Goal: Transaction & Acquisition: Obtain resource

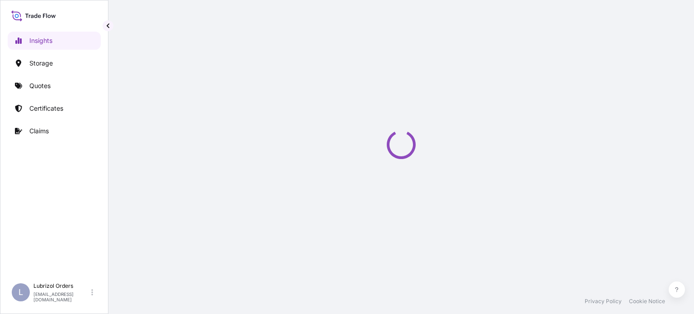
select select "2025"
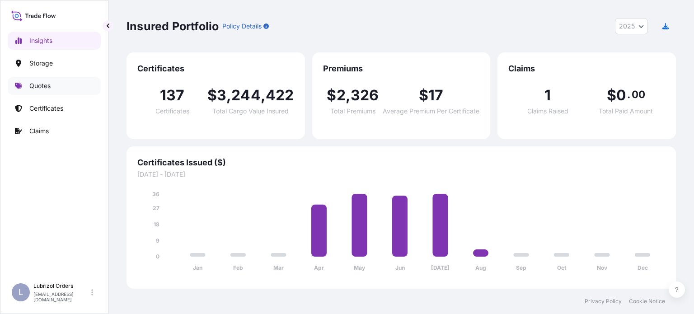
click at [44, 83] on p "Quotes" at bounding box center [39, 85] width 21 height 9
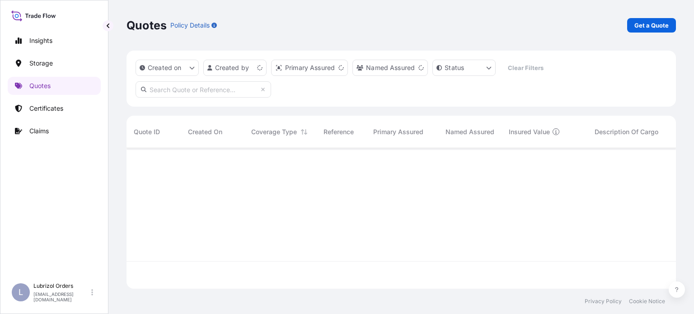
scroll to position [139, 542]
click at [647, 27] on p "Get a Quote" at bounding box center [652, 25] width 34 height 9
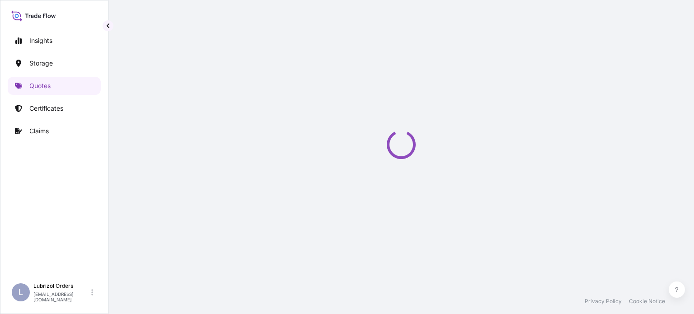
scroll to position [14, 0]
select select "Water"
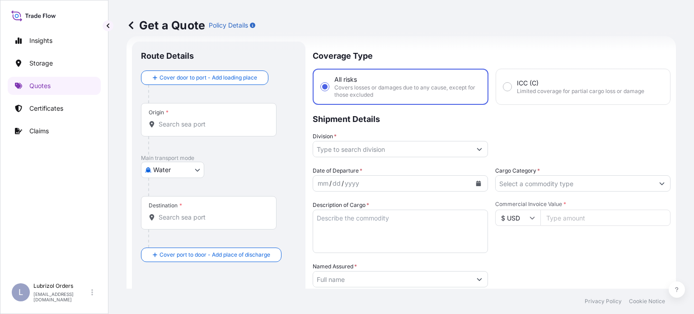
click at [208, 119] on div "Origin *" at bounding box center [209, 119] width 136 height 33
click at [208, 120] on input "Origin *" at bounding box center [212, 124] width 107 height 9
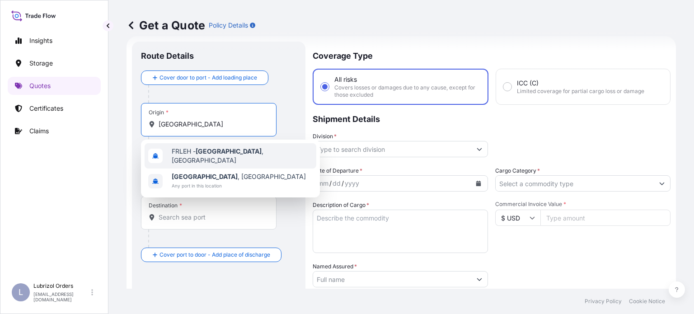
click at [229, 151] on span "FRLEH - Le Havre , France" at bounding box center [242, 156] width 141 height 18
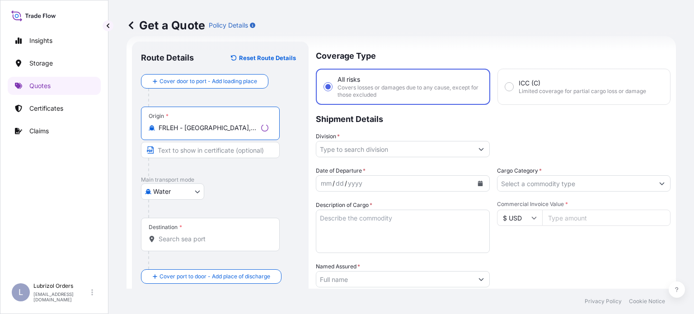
type input "FRLEH - Le Havre, France"
click at [230, 233] on div "Destination *" at bounding box center [210, 234] width 139 height 33
click at [230, 235] on input "Destination *" at bounding box center [214, 239] width 110 height 9
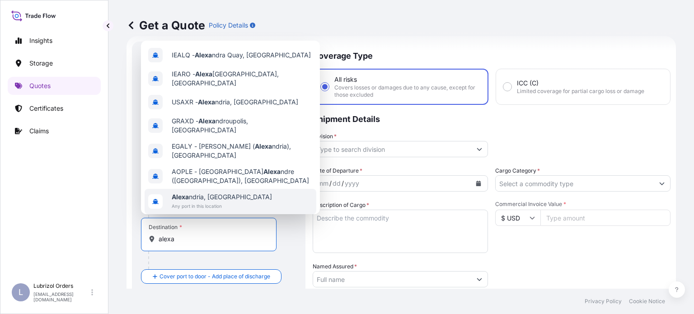
click at [222, 202] on span "Any port in this location" at bounding box center [222, 206] width 100 height 9
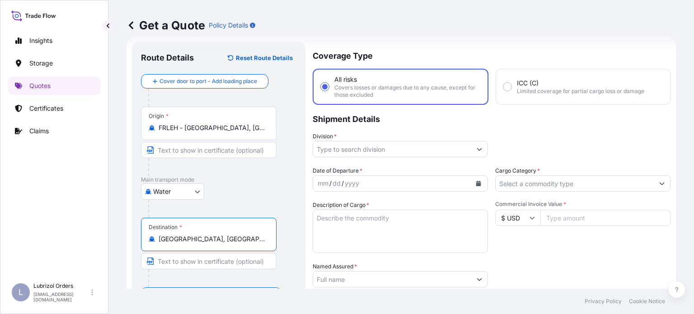
type input "Alexandria, Egypt"
click at [403, 147] on input "Division *" at bounding box center [392, 149] width 158 height 16
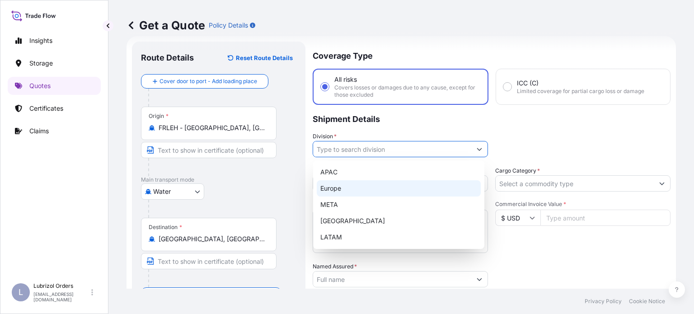
click at [338, 189] on div "Europe" at bounding box center [399, 188] width 164 height 16
type input "Europe"
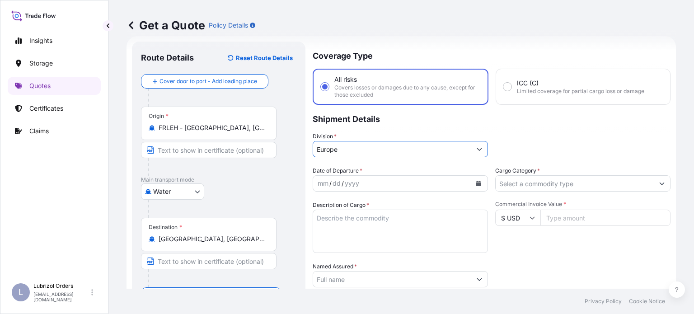
click at [452, 186] on div "mm / dd / yyyy" at bounding box center [392, 183] width 158 height 16
click at [478, 186] on button "Calendar" at bounding box center [478, 183] width 14 height 14
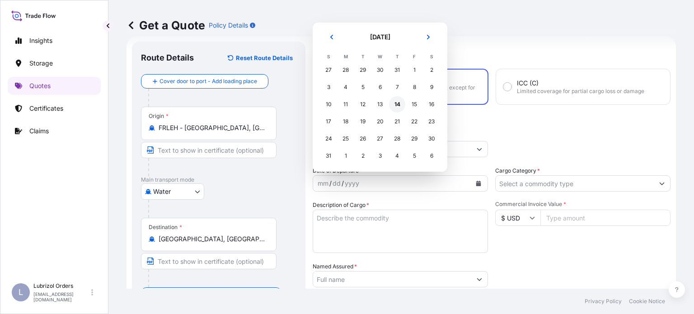
click at [396, 104] on div "14" at bounding box center [397, 104] width 16 height 16
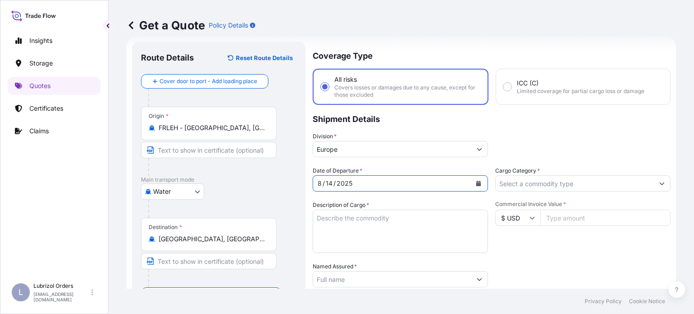
click at [566, 182] on input "Cargo Category *" at bounding box center [575, 183] width 158 height 16
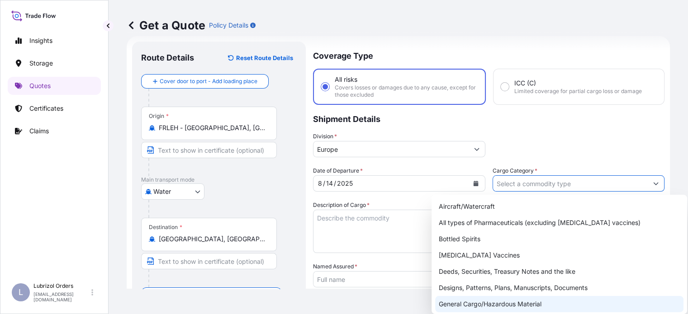
click at [537, 305] on div "General Cargo/Hazardous Material" at bounding box center [559, 304] width 248 height 16
type input "General Cargo/Hazardous Material"
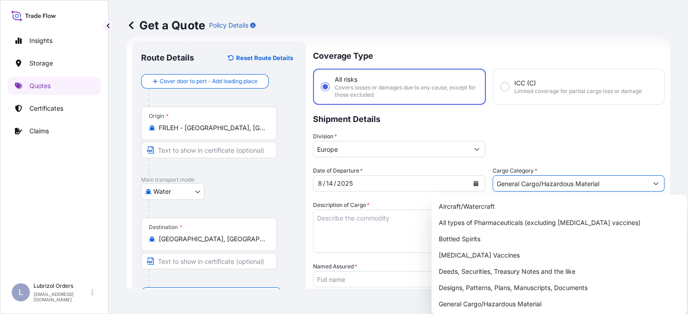
click at [350, 221] on textarea "Description of Cargo *" at bounding box center [399, 231] width 172 height 43
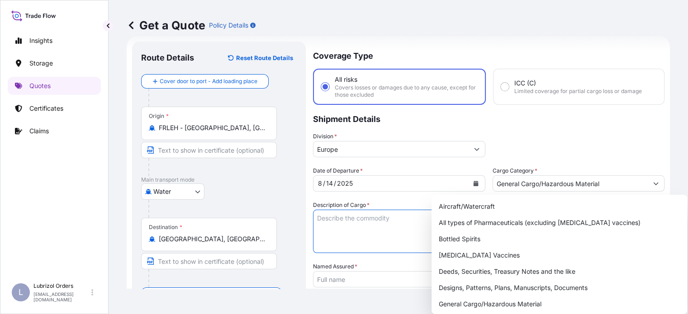
paste textarea "16 DRUMS OF LUBAD 1882 ADDITIVES FOR LUBRICATING OIL"
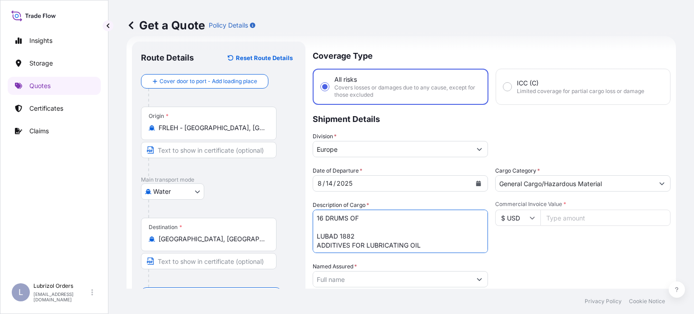
scroll to position [0, 0]
type textarea "16 DRUMS OF LUBAD 1882 ADDITIVES FOR LUBRICATING OIL"
click at [532, 220] on input "$ USD" at bounding box center [517, 218] width 45 height 16
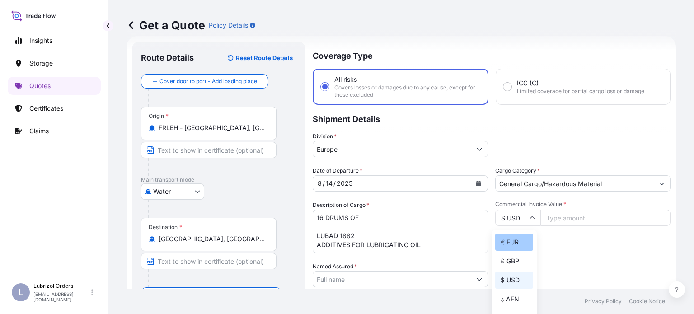
click at [514, 240] on div "€ EUR" at bounding box center [514, 242] width 38 height 17
type input "€ EUR"
click at [585, 219] on input "Commercial Invoice Value *" at bounding box center [606, 218] width 130 height 16
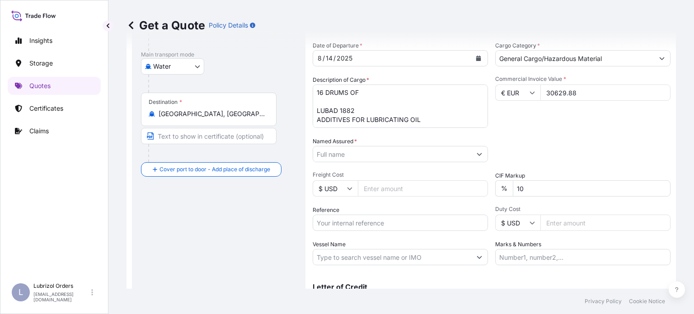
scroll to position [150, 0]
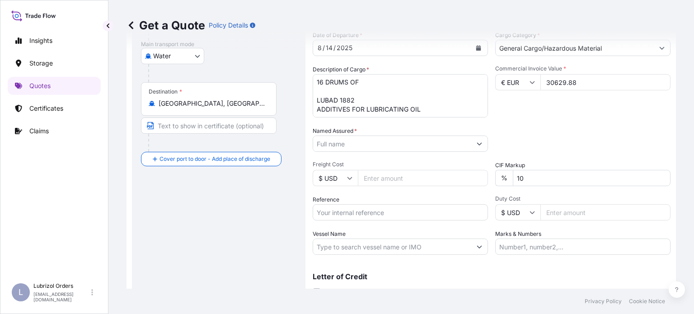
type input "30629.88"
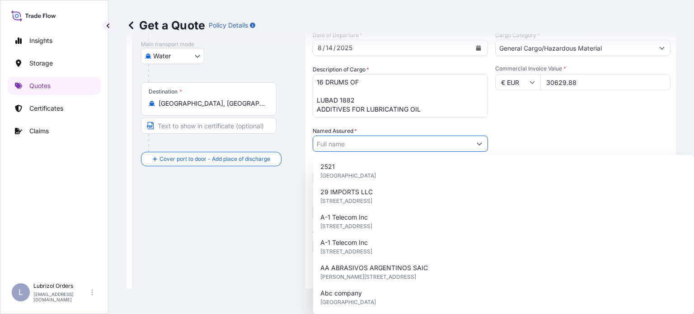
click at [471, 146] on button "Show suggestions" at bounding box center [479, 144] width 16 height 16
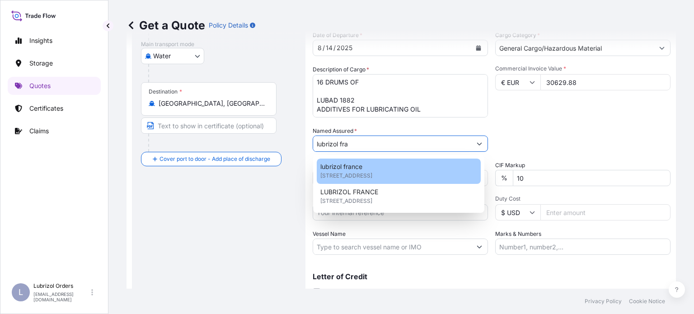
click at [362, 178] on span "25 Quai de France, 76100, Rouen, France" at bounding box center [347, 175] width 52 height 9
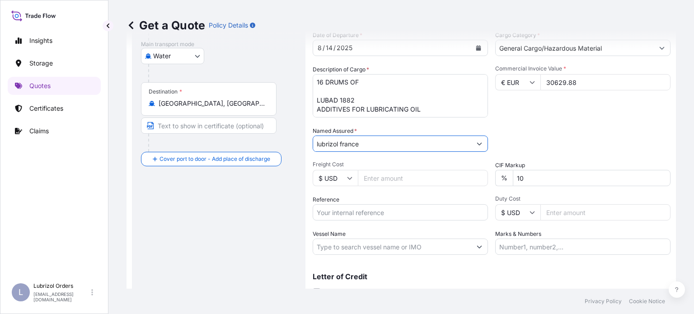
scroll to position [188, 0]
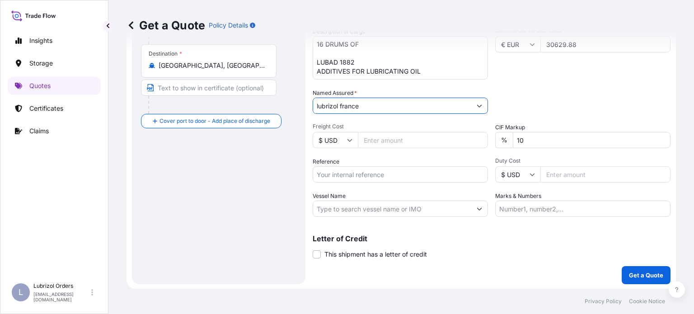
type input "lubrizol france"
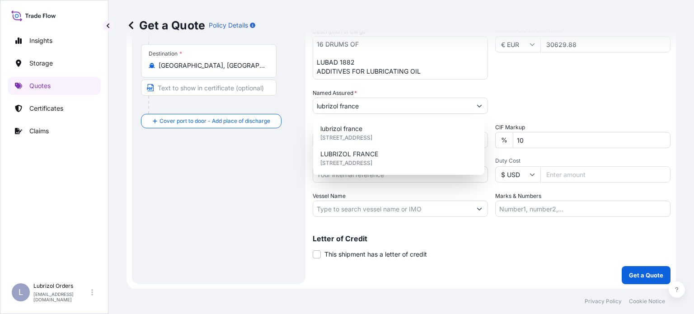
click at [577, 90] on div "Packing Category Type to search a container mode Please select a primary mode o…" at bounding box center [582, 101] width 175 height 25
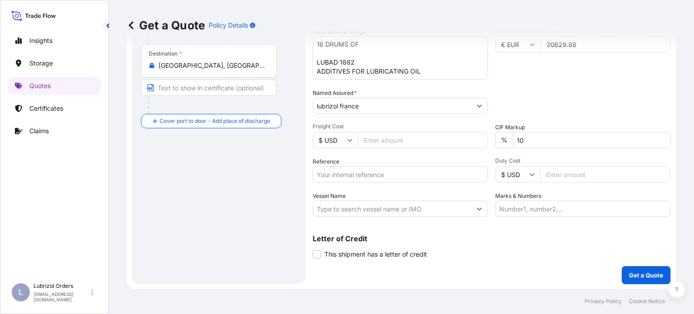
click at [376, 178] on input "Reference" at bounding box center [400, 174] width 175 height 16
paste input "1155537237"
type input "1155537237"
click at [646, 272] on p "Get a Quote" at bounding box center [646, 275] width 34 height 9
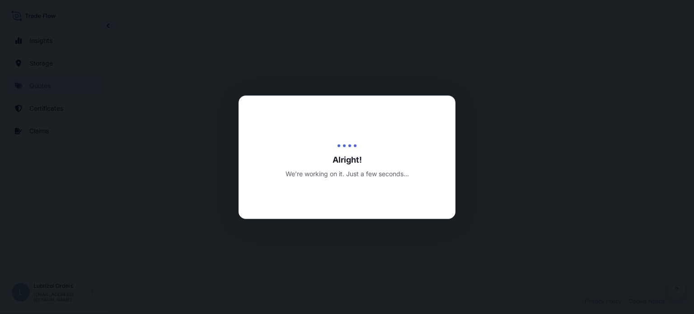
select select "Water"
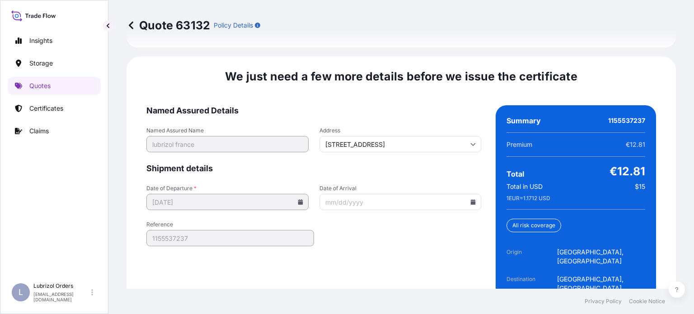
scroll to position [1421, 0]
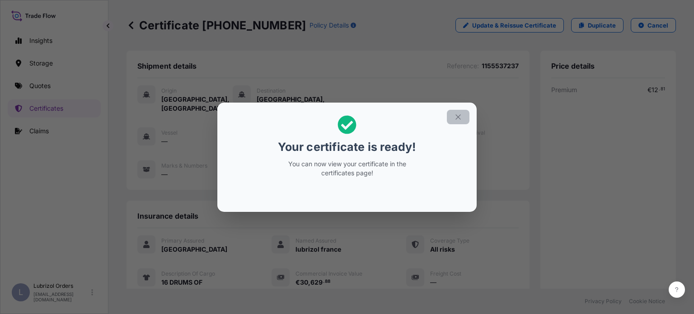
click at [461, 118] on icon "button" at bounding box center [458, 117] width 8 height 8
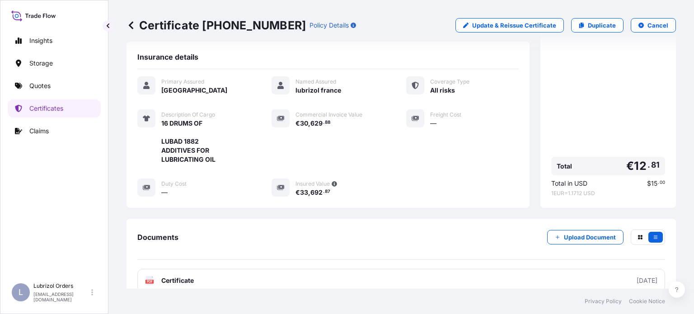
scroll to position [217, 0]
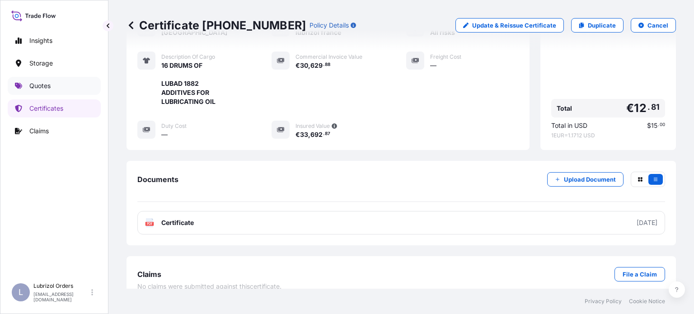
click at [53, 84] on link "Quotes" at bounding box center [54, 86] width 93 height 18
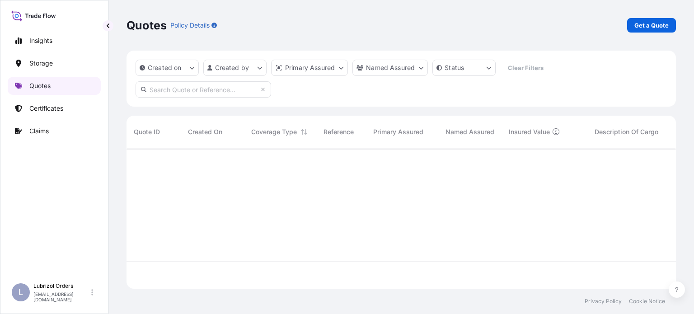
scroll to position [139, 542]
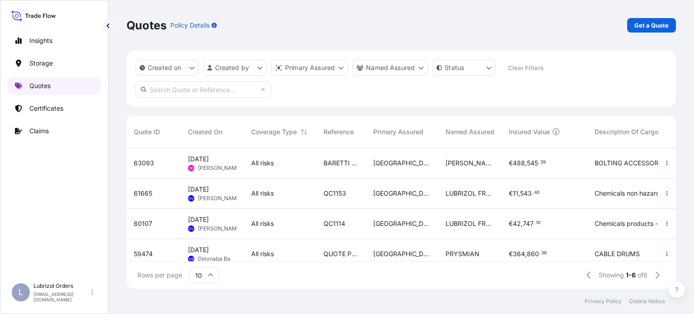
click at [52, 87] on link "Quotes" at bounding box center [54, 86] width 93 height 18
click at [647, 23] on p "Get a Quote" at bounding box center [652, 25] width 34 height 9
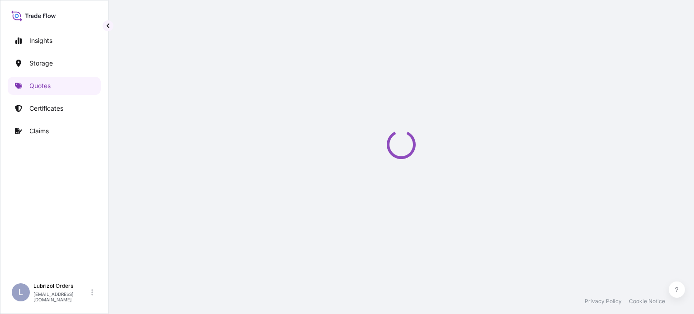
select select "Water"
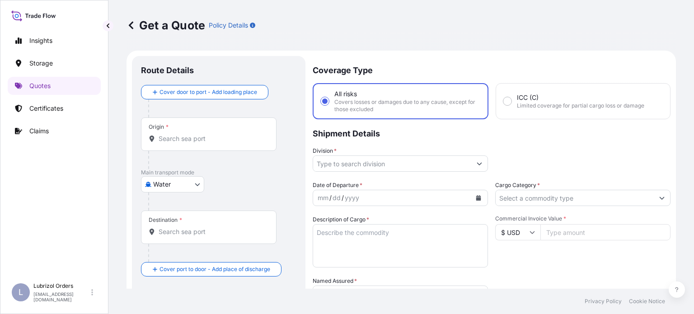
scroll to position [14, 0]
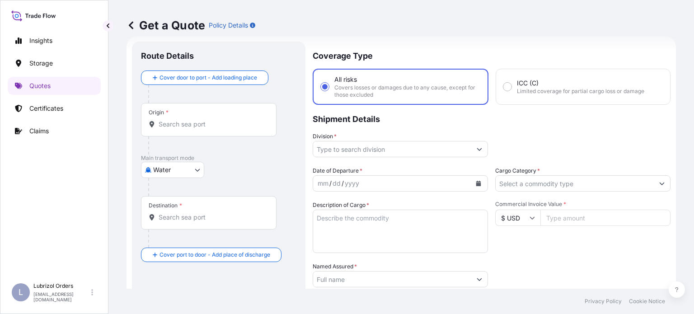
click at [219, 117] on div "Origin *" at bounding box center [209, 119] width 136 height 33
click at [219, 120] on input "Origin *" at bounding box center [212, 124] width 107 height 9
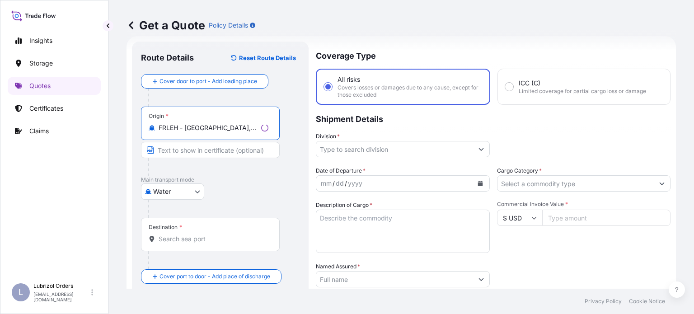
type input "FRLEH - Le Havre, France"
click at [216, 233] on div "Destination *" at bounding box center [210, 234] width 139 height 33
click at [216, 235] on input "Destination *" at bounding box center [214, 239] width 110 height 9
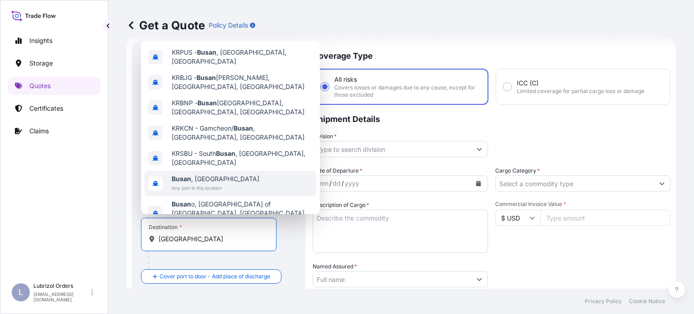
click at [226, 174] on span "Busan , South Korea" at bounding box center [216, 178] width 88 height 9
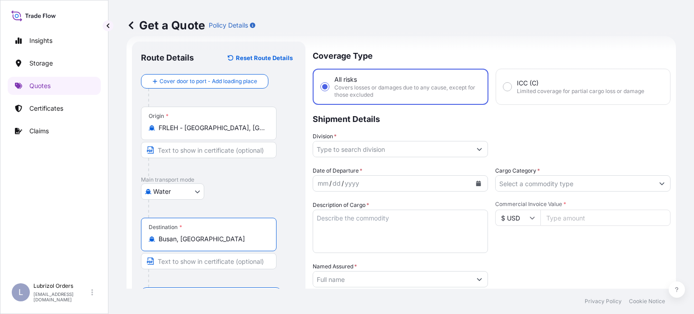
type input "Busan, South Korea"
click at [412, 157] on div at bounding box center [400, 149] width 175 height 16
click at [422, 150] on input "Division *" at bounding box center [392, 149] width 158 height 16
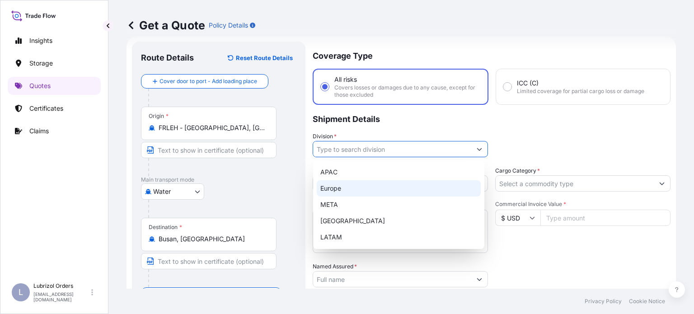
click at [363, 187] on div "Europe" at bounding box center [399, 188] width 164 height 16
type input "Europe"
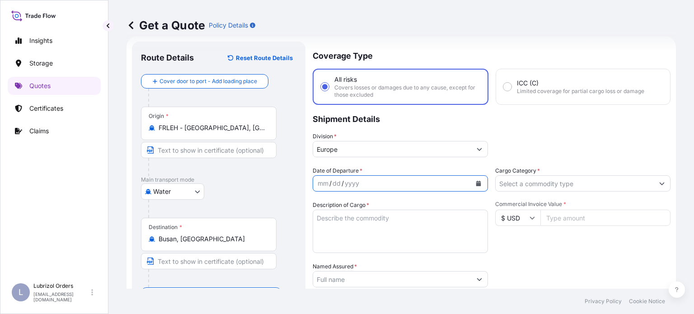
click at [476, 182] on icon "Calendar" at bounding box center [478, 183] width 5 height 5
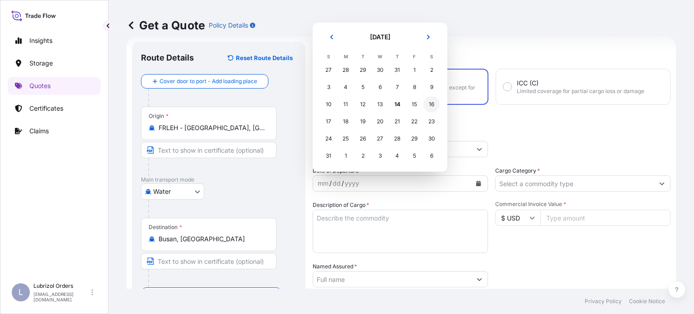
click at [427, 103] on div "16" at bounding box center [432, 104] width 16 height 16
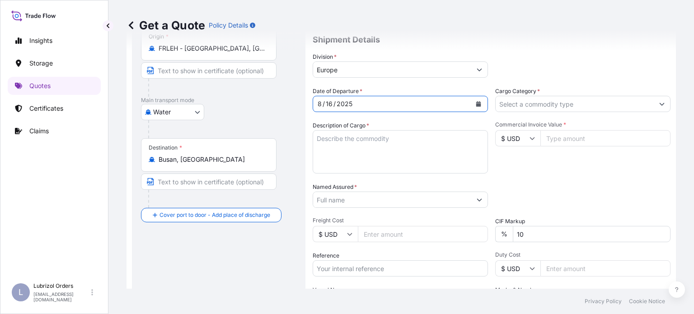
scroll to position [105, 0]
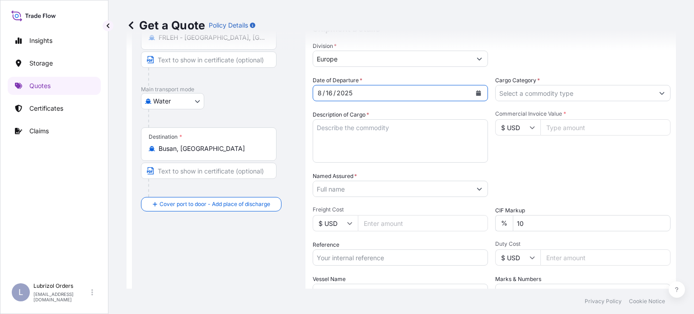
click at [581, 94] on input "Cargo Category *" at bounding box center [575, 93] width 158 height 16
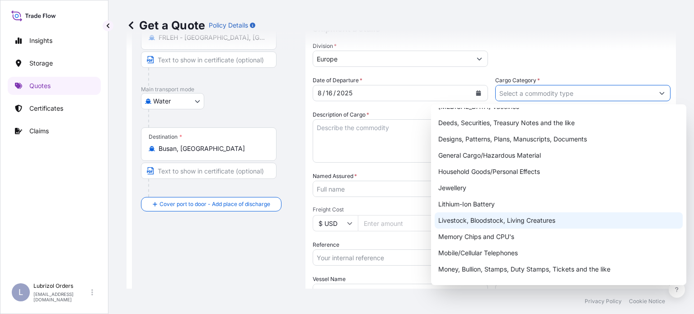
scroll to position [45, 0]
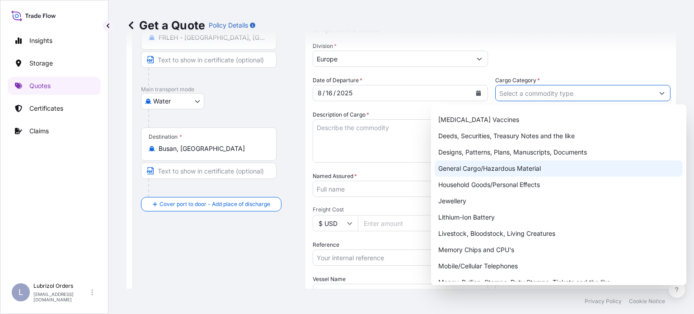
click at [521, 170] on div "General Cargo/Hazardous Material" at bounding box center [559, 168] width 248 height 16
type input "General Cargo/Hazardous Material"
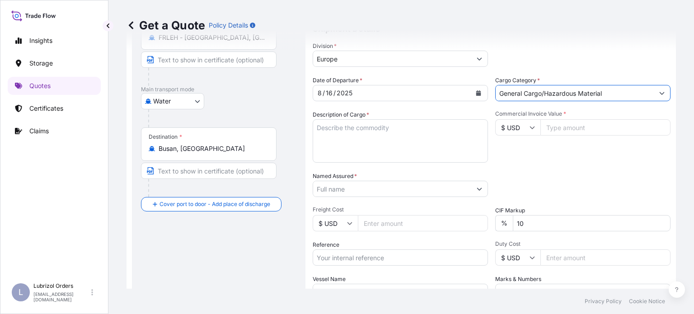
click at [417, 191] on input "Named Assured *" at bounding box center [392, 189] width 158 height 16
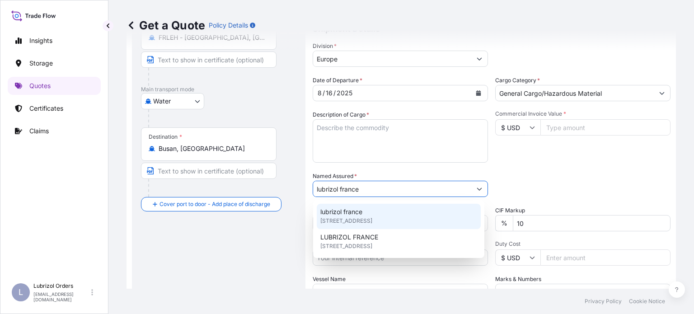
click at [380, 214] on div "lubrizol france 25 Quai de France, 76100, Rouen, France" at bounding box center [399, 216] width 164 height 25
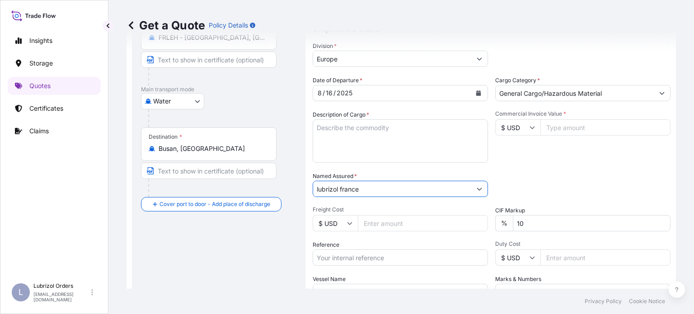
type input "lubrizol france"
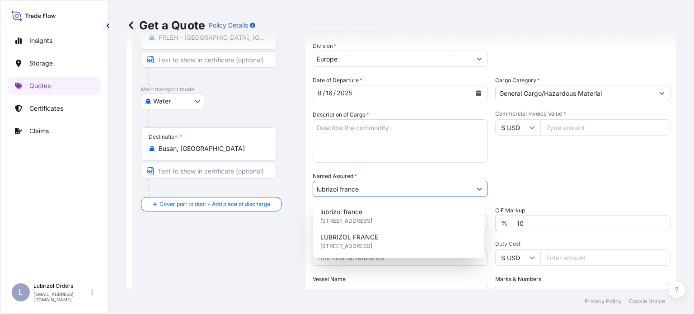
click at [529, 134] on input "$ USD" at bounding box center [517, 127] width 45 height 16
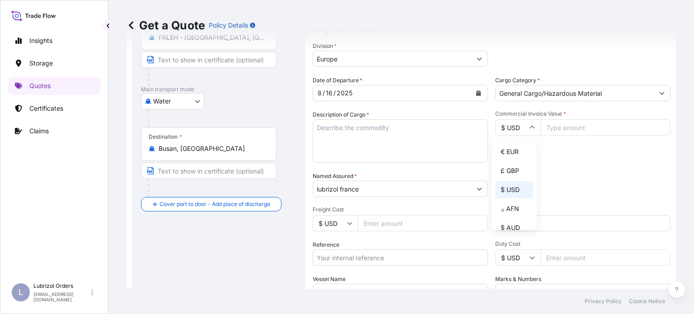
click at [508, 152] on div "€ EUR" at bounding box center [514, 151] width 38 height 17
type input "€ EUR"
click at [576, 127] on input "Commercial Invoice Value *" at bounding box center [606, 127] width 130 height 16
type input "27257.87"
click at [351, 133] on textarea "Description of Cargo *" at bounding box center [400, 140] width 175 height 43
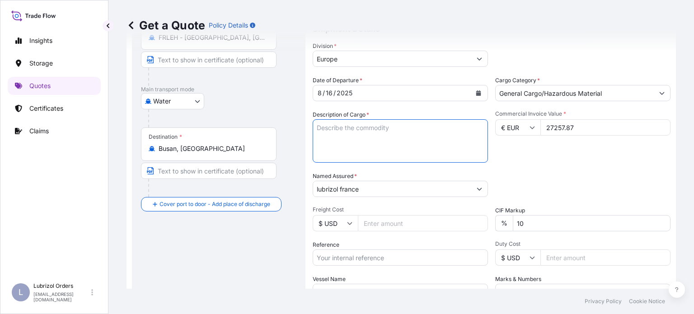
paste textarea "3 DRUMS OF DWFM4"
type textarea "3 DRUMS OF DWFM4 additives for lubricating oil"
click at [391, 229] on input "Freight Cost" at bounding box center [423, 223] width 130 height 16
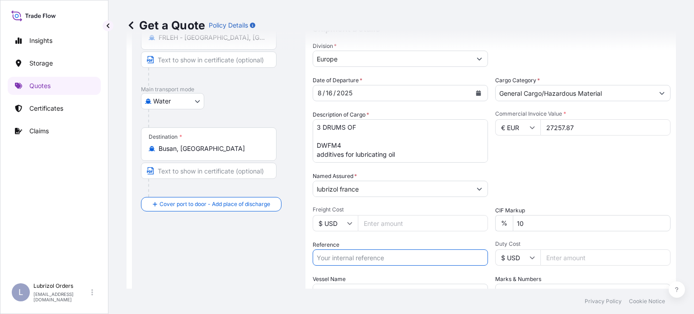
click at [382, 260] on input "Reference" at bounding box center [400, 258] width 175 height 16
paste input "1155537144"
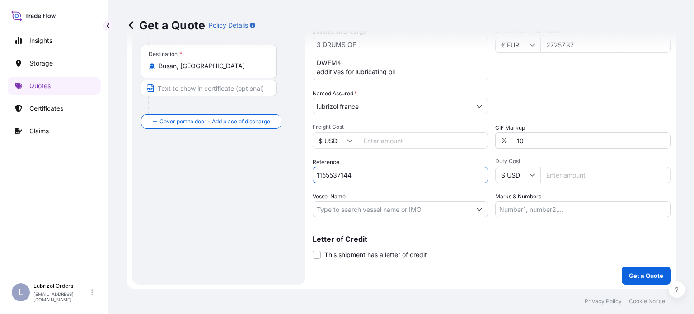
scroll to position [188, 0]
type input "1155537144"
click at [639, 271] on p "Get a Quote" at bounding box center [646, 275] width 34 height 9
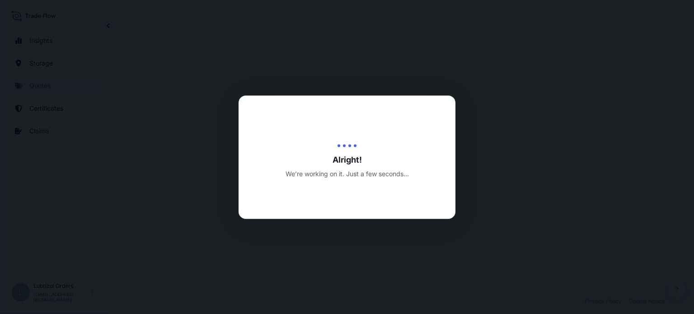
select select "Water"
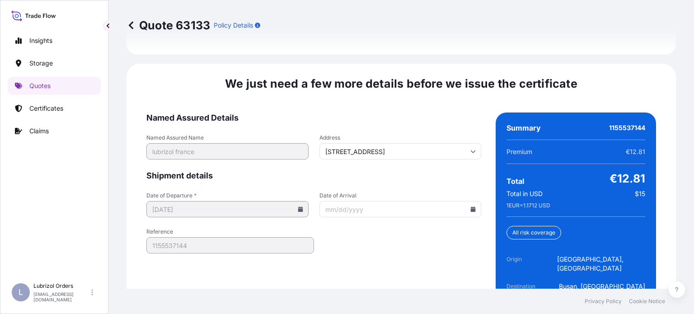
scroll to position [1406, 0]
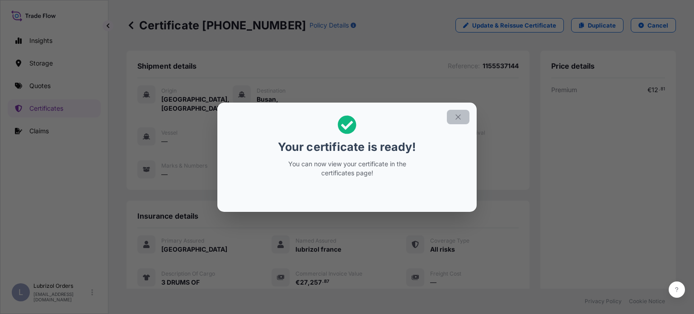
click at [457, 118] on icon "button" at bounding box center [458, 116] width 5 height 5
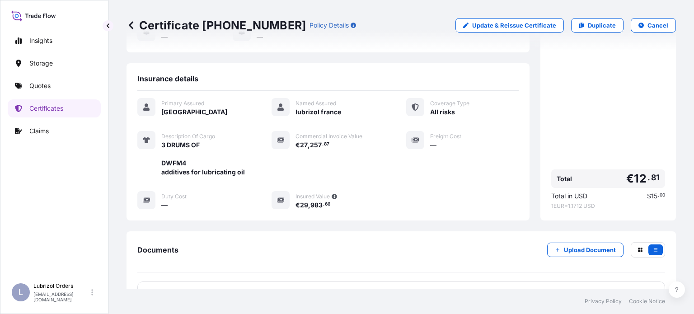
scroll to position [208, 0]
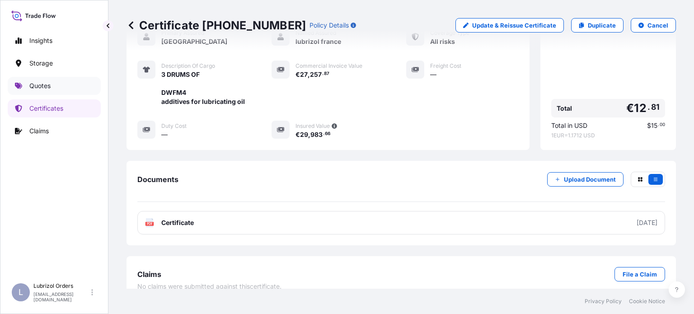
click at [51, 86] on p "Quotes" at bounding box center [39, 85] width 21 height 9
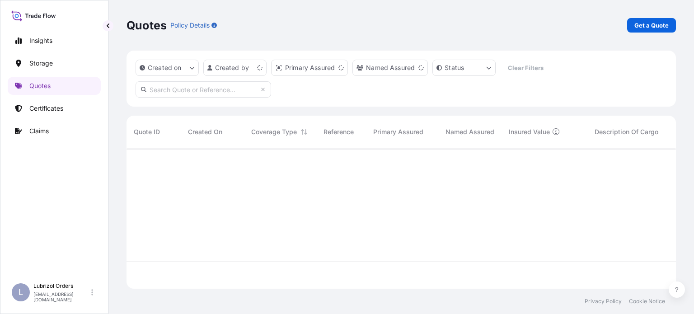
scroll to position [139, 542]
